Goal: Communication & Community: Answer question/provide support

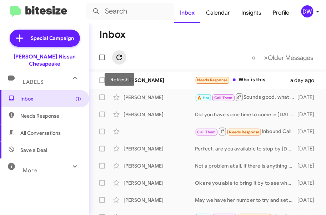
click at [121, 59] on icon at bounding box center [119, 57] width 9 height 9
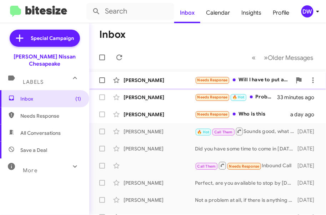
click at [241, 79] on div "Needs Response Will I have to put anything else down with the assistance?" at bounding box center [243, 80] width 97 height 8
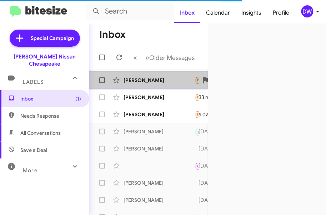
click at [159, 77] on div "[PERSON_NAME]" at bounding box center [159, 80] width 71 height 7
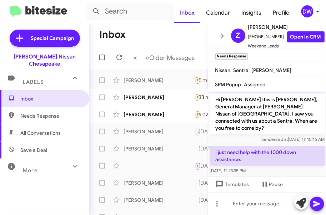
scroll to position [29, 0]
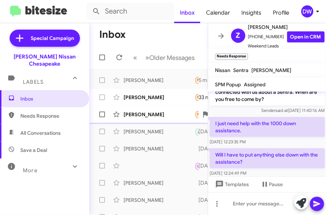
click at [160, 107] on span "[PERSON_NAME] Needs Response Who is this a day ago" at bounding box center [148, 114] width 119 height 17
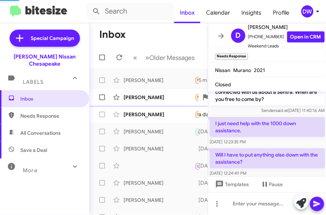
scroll to position [166, 0]
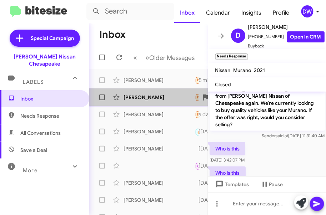
click at [161, 91] on div "[PERSON_NAME] Needs Response 🔥 Hot Probably next week, my ship will go to the o…" at bounding box center [148, 97] width 107 height 14
